Goal: Task Accomplishment & Management: Manage account settings

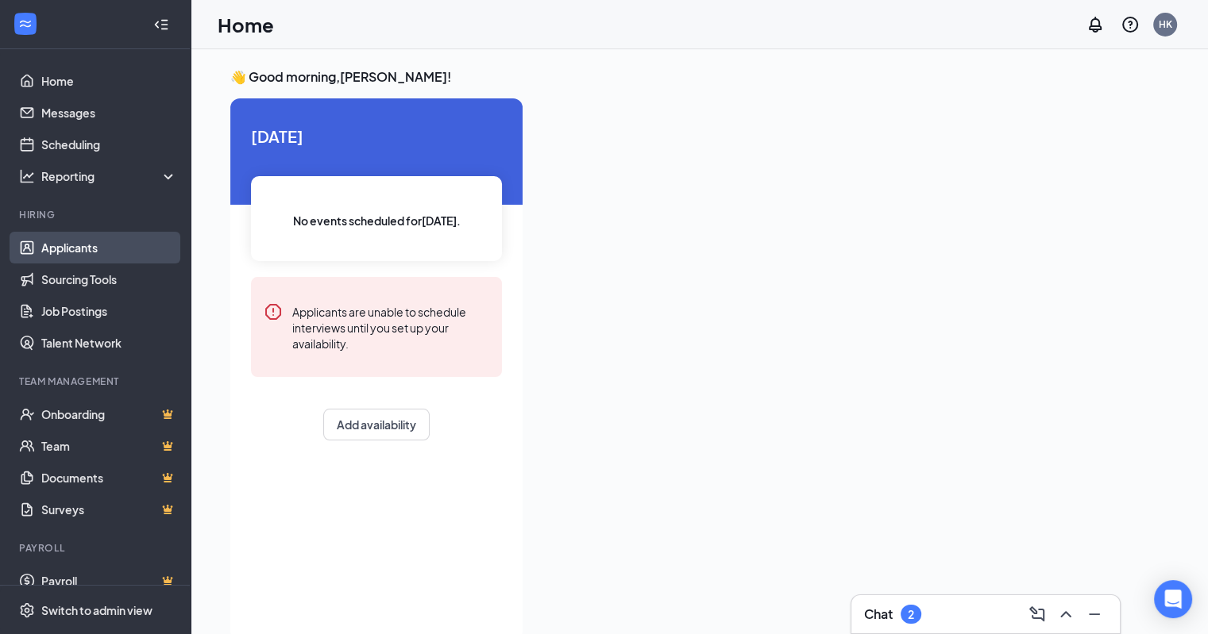
click at [75, 245] on link "Applicants" at bounding box center [109, 248] width 136 height 32
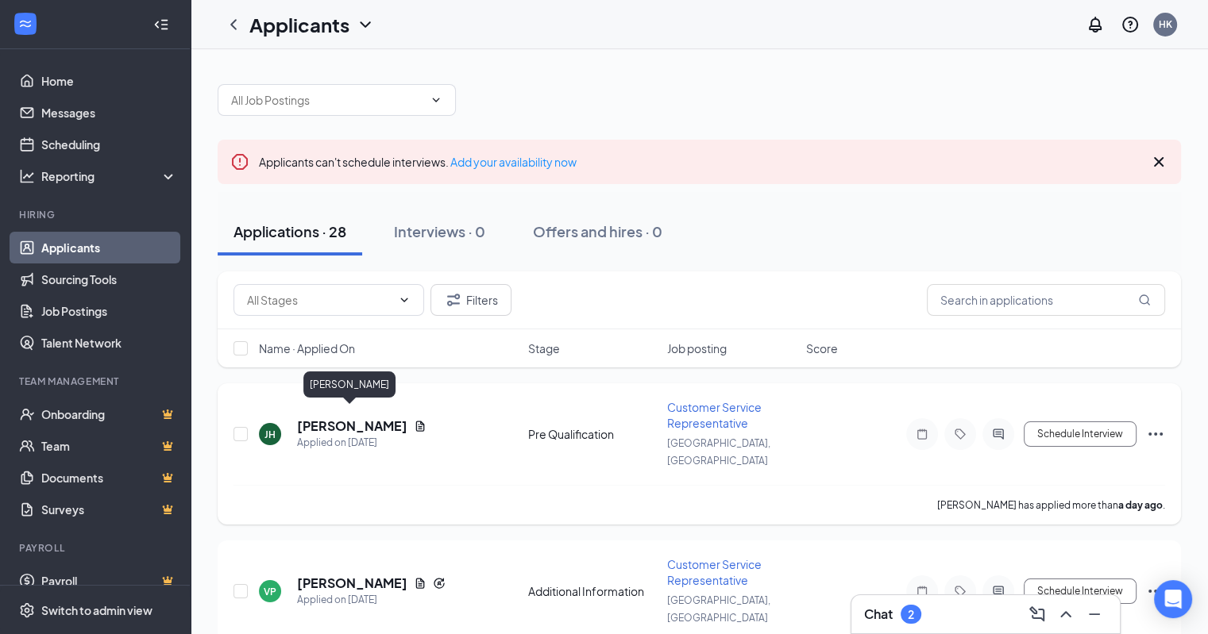
click at [343, 418] on h5 "[PERSON_NAME]" at bounding box center [352, 426] width 110 height 17
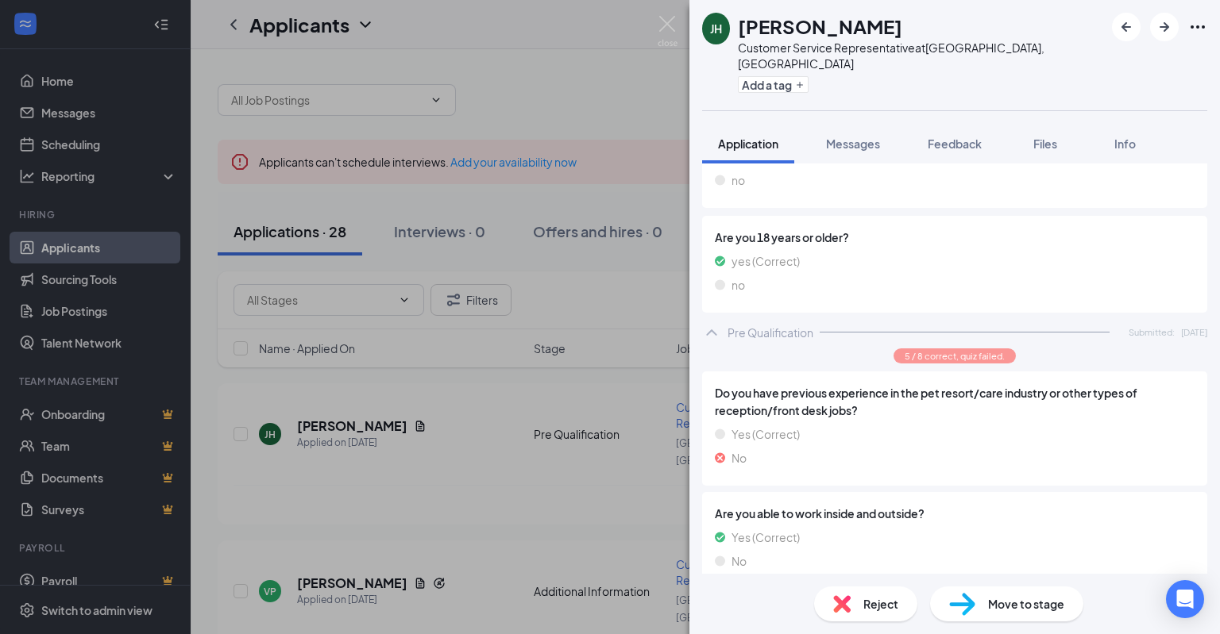
scroll to position [515, 0]
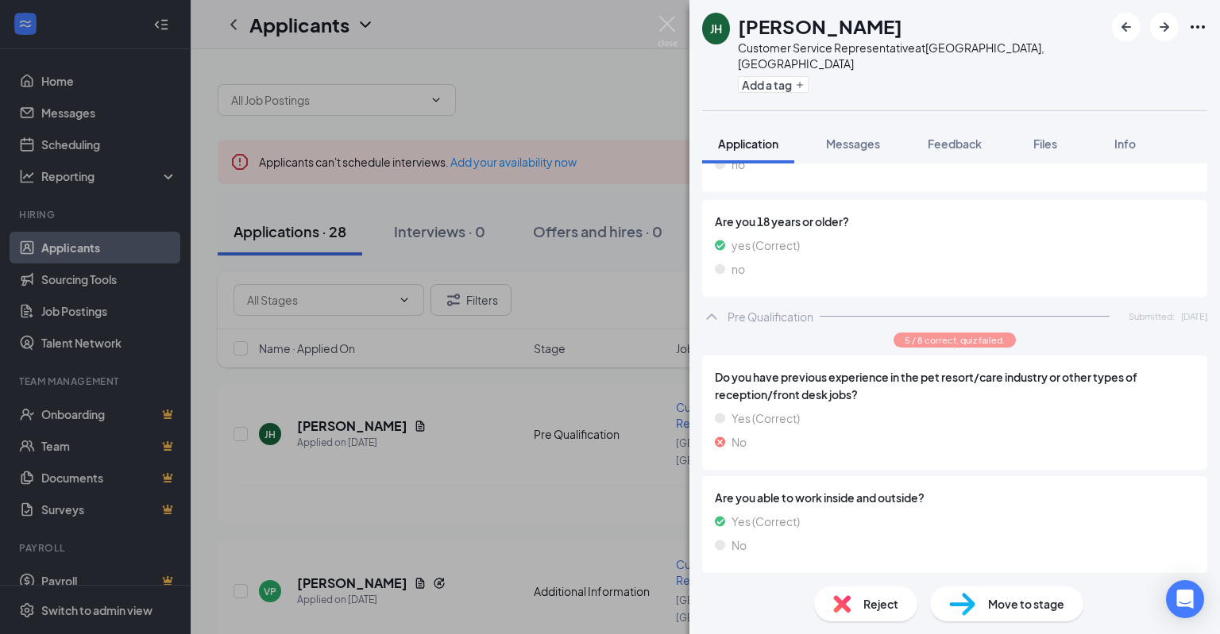
click at [854, 587] on div "Reject" at bounding box center [865, 604] width 103 height 35
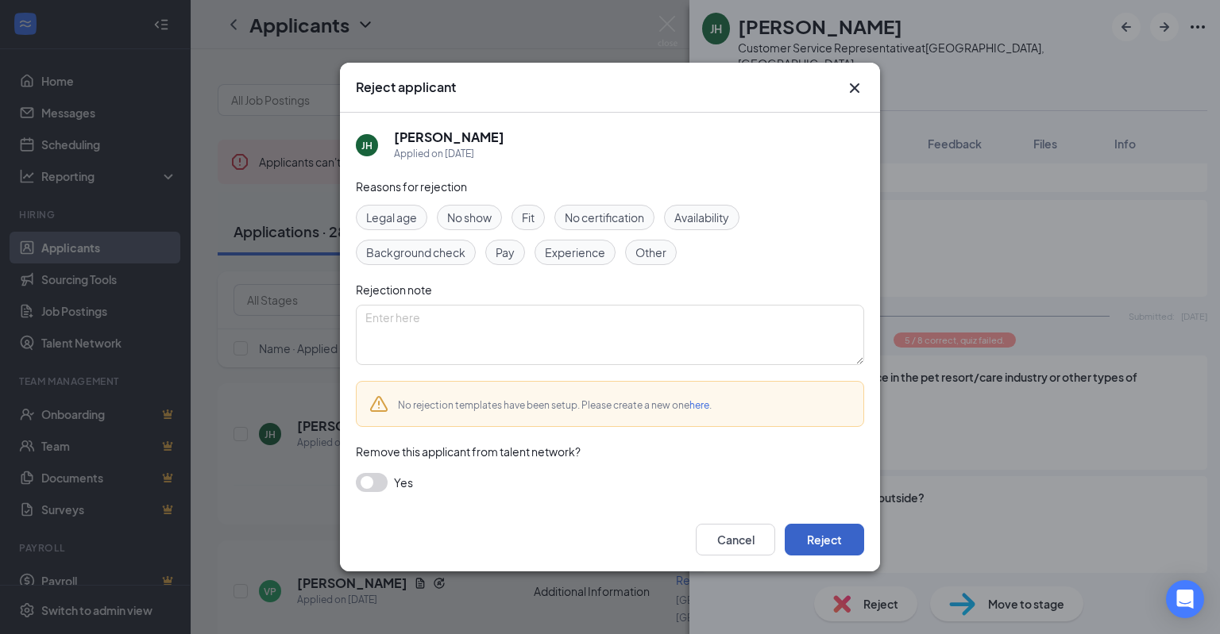
click at [798, 547] on button "Reject" at bounding box center [824, 540] width 79 height 32
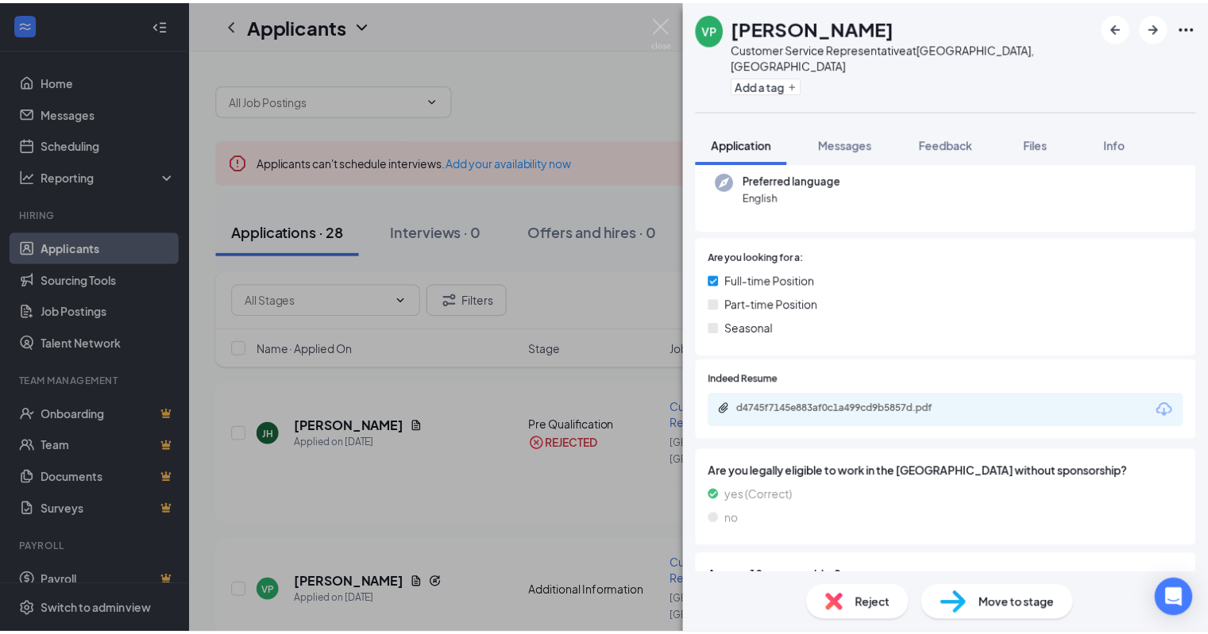
scroll to position [110, 0]
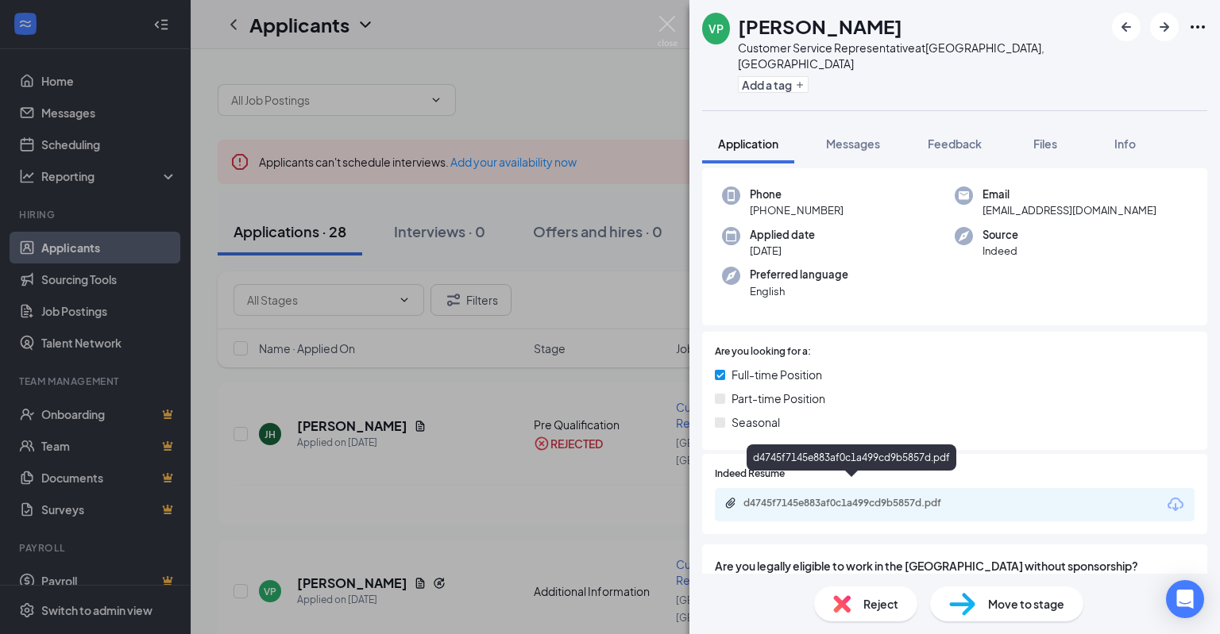
click at [783, 497] on div "d4745f7145e883af0c1a499cd9b5857d.pdf" at bounding box center [854, 503] width 222 height 13
click at [669, 27] on img at bounding box center [667, 31] width 20 height 31
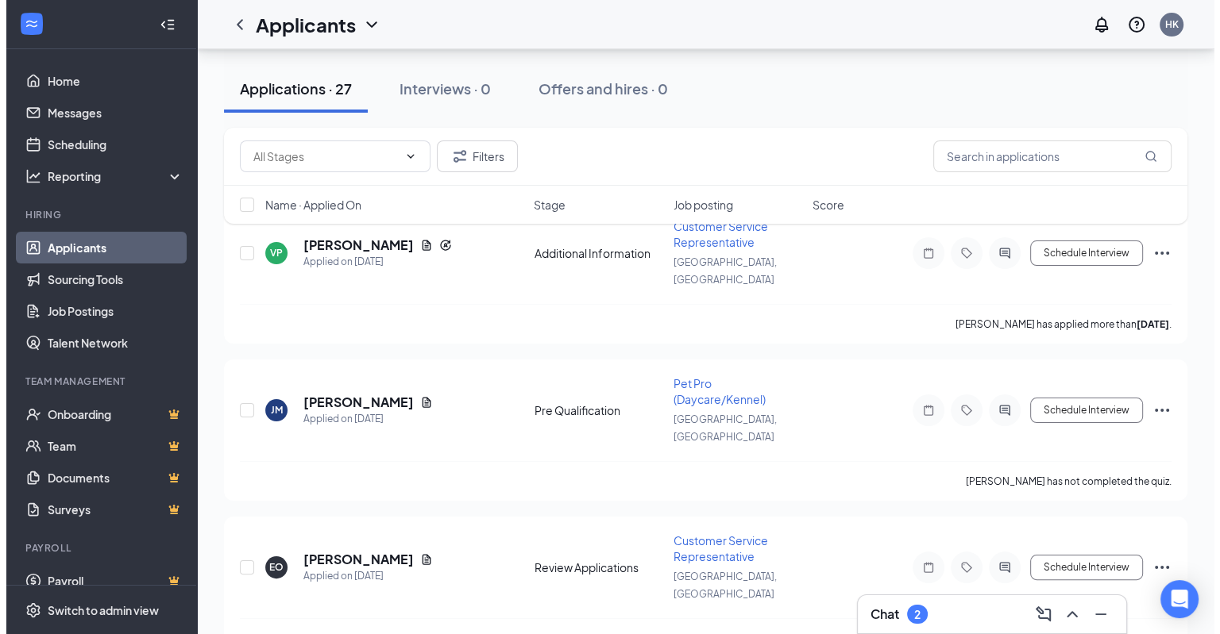
scroll to position [184, 0]
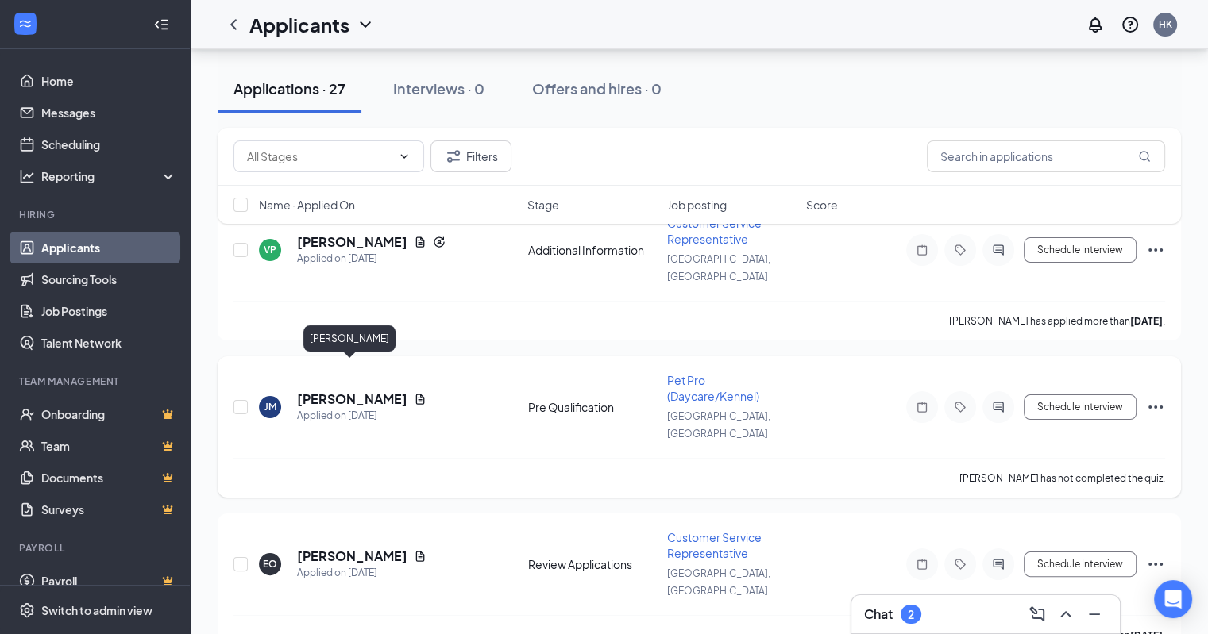
click at [357, 391] on h5 "[PERSON_NAME]" at bounding box center [352, 399] width 110 height 17
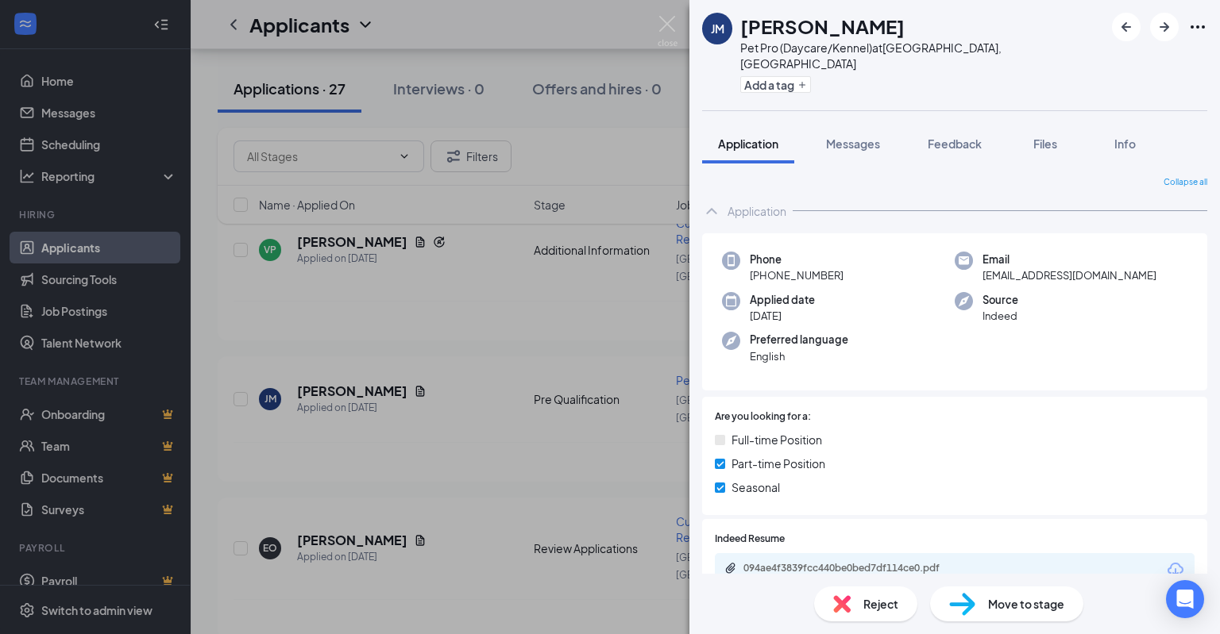
scroll to position [91, 0]
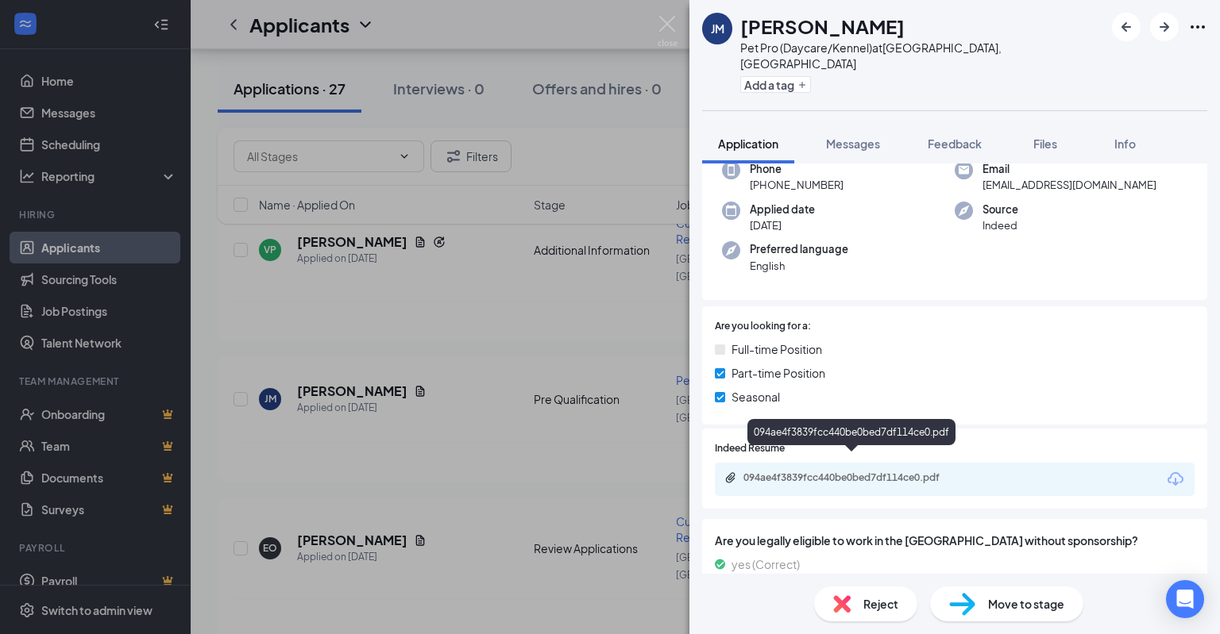
click at [808, 472] on div "094ae4f3839fcc440be0bed7df114ce0.pdf" at bounding box center [854, 478] width 222 height 13
click at [667, 21] on img at bounding box center [667, 31] width 20 height 31
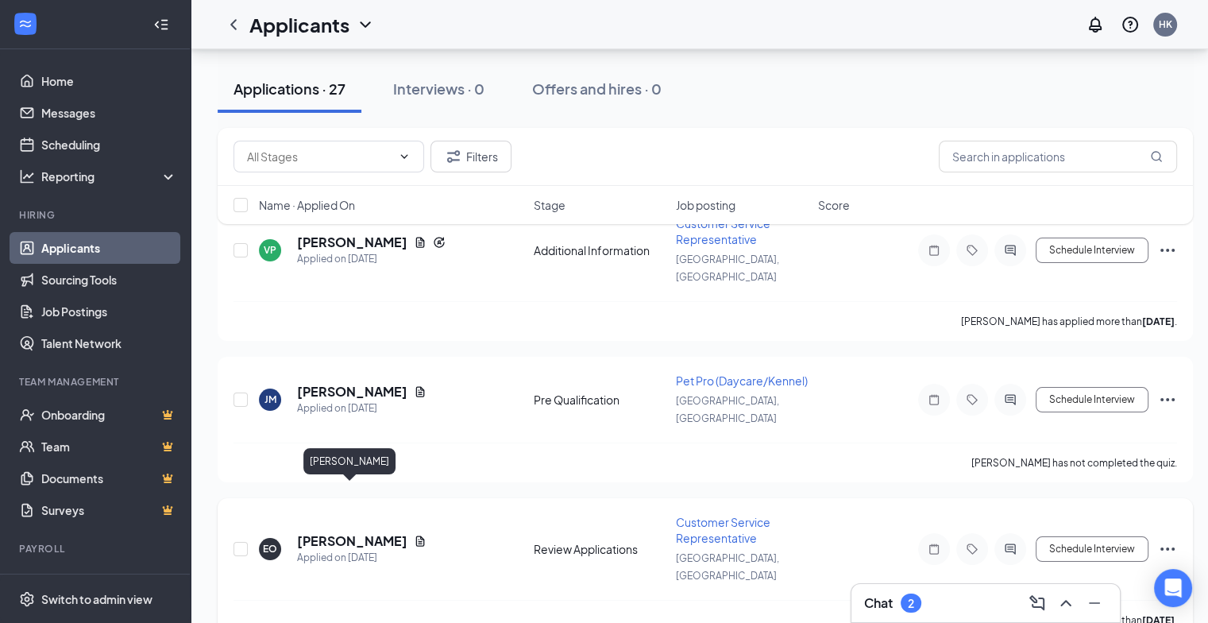
click at [351, 532] on h5 "[PERSON_NAME]" at bounding box center [352, 540] width 110 height 17
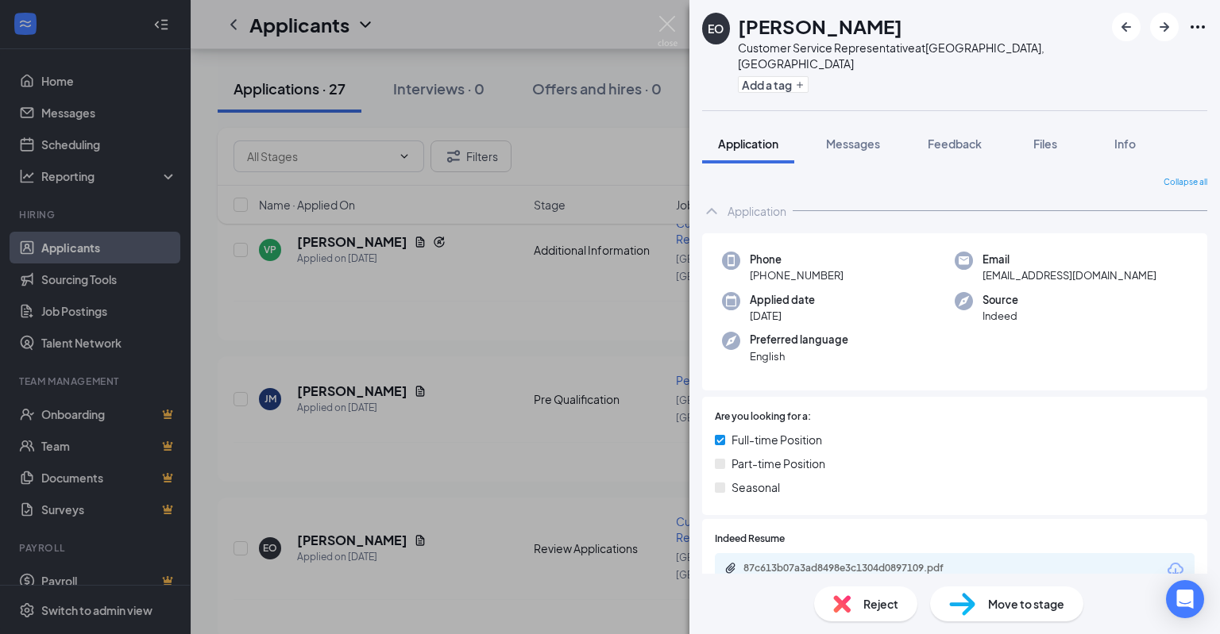
scroll to position [65, 0]
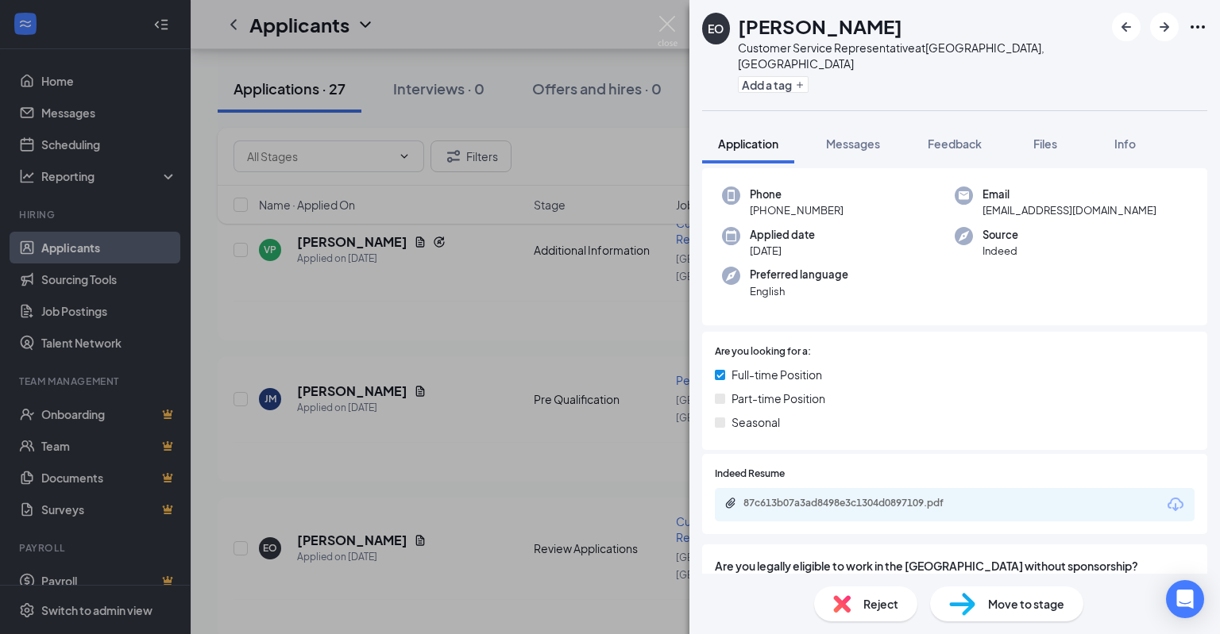
click at [812, 496] on div "87c613b07a3ad8498e3c1304d0897109.pdf" at bounding box center [955, 504] width 480 height 33
click at [805, 497] on div "87c613b07a3ad8498e3c1304d0897109.pdf" at bounding box center [854, 503] width 222 height 13
